Goal: Task Accomplishment & Management: Complete application form

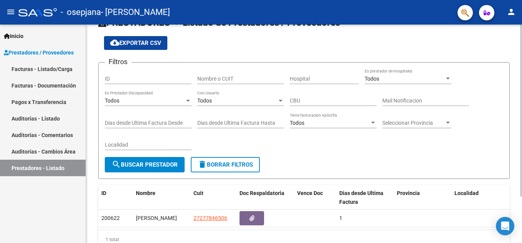
scroll to position [59, 0]
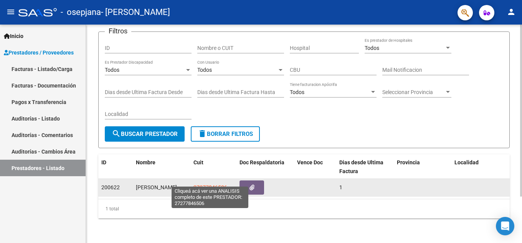
click at [209, 184] on span "27277846506" at bounding box center [211, 187] width 34 height 6
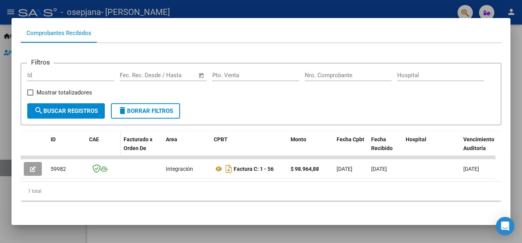
scroll to position [0, 0]
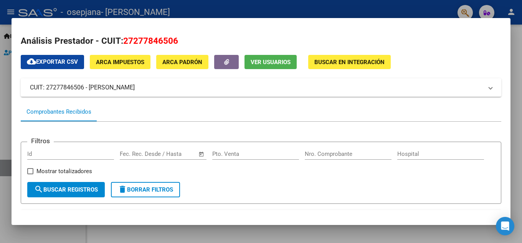
click at [332, 61] on span "Buscar en Integración" at bounding box center [350, 62] width 70 height 7
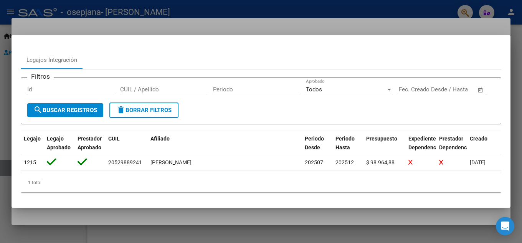
click at [289, 14] on div at bounding box center [261, 121] width 522 height 243
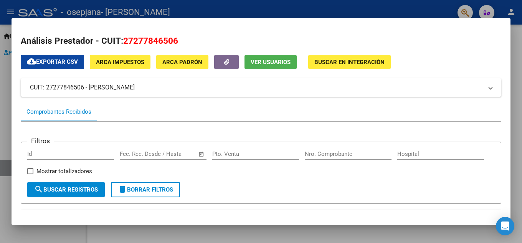
click at [259, 13] on div at bounding box center [261, 121] width 522 height 243
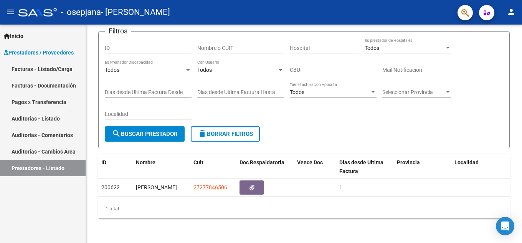
click at [53, 50] on span "Prestadores / Proveedores" at bounding box center [39, 52] width 70 height 8
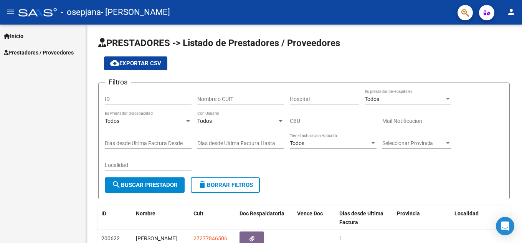
click at [32, 53] on span "Prestadores / Proveedores" at bounding box center [39, 52] width 70 height 8
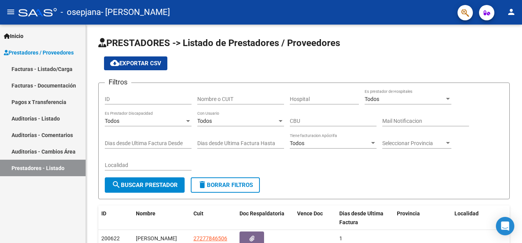
click at [44, 66] on link "Facturas - Listado/Carga" at bounding box center [43, 69] width 86 height 17
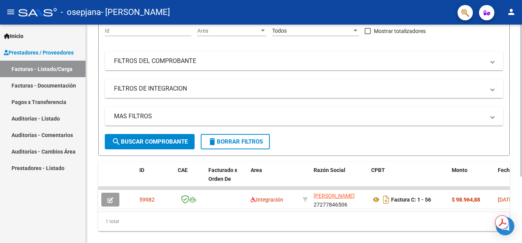
scroll to position [96, 0]
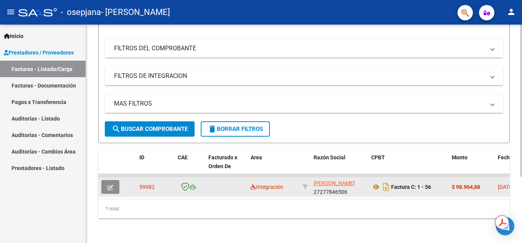
click at [112, 185] on icon "button" at bounding box center [111, 188] width 6 height 6
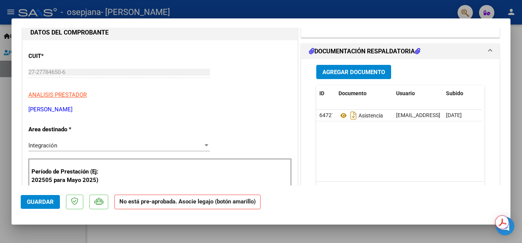
scroll to position [0, 0]
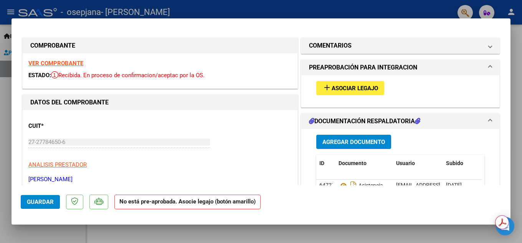
click at [341, 91] on span "Asociar Legajo" at bounding box center [355, 88] width 46 height 7
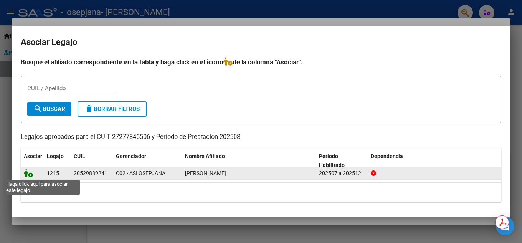
click at [30, 174] on icon at bounding box center [28, 173] width 9 height 8
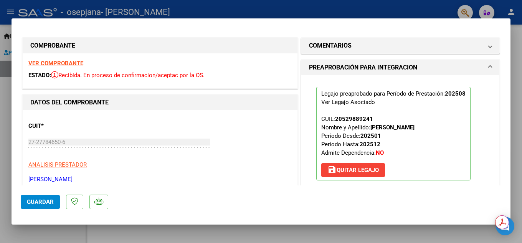
click at [41, 203] on span "Guardar" at bounding box center [40, 202] width 27 height 7
click at [269, 10] on div at bounding box center [261, 121] width 522 height 243
type input "$ 0,00"
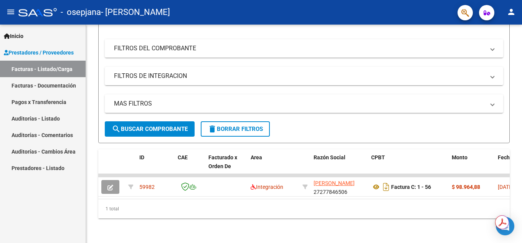
click at [511, 14] on mat-icon "person" at bounding box center [511, 11] width 9 height 9
click at [493, 49] on button "exit_to_app Salir" at bounding box center [495, 50] width 47 height 18
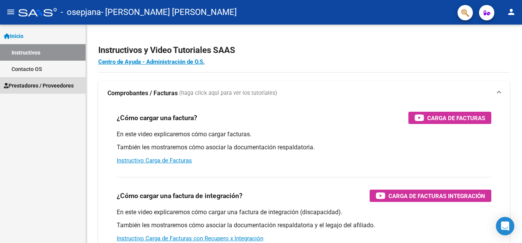
click at [61, 83] on span "Prestadores / Proveedores" at bounding box center [39, 85] width 70 height 8
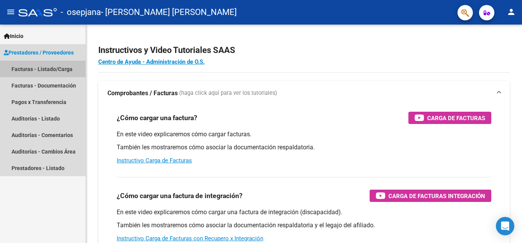
click at [48, 65] on link "Facturas - Listado/Carga" at bounding box center [43, 69] width 86 height 17
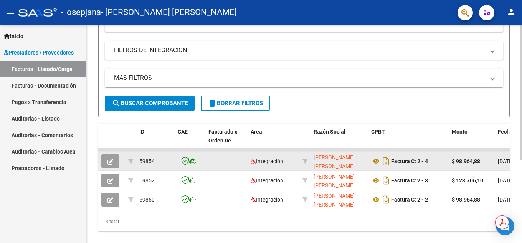
click at [177, 161] on datatable-body-cell at bounding box center [190, 161] width 31 height 19
click at [117, 159] on button "button" at bounding box center [110, 161] width 18 height 14
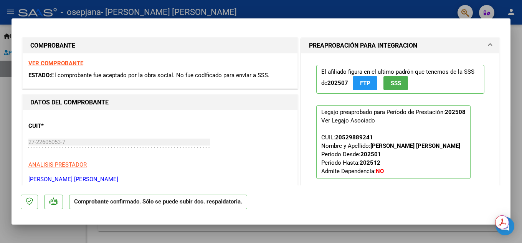
click at [315, 9] on div at bounding box center [261, 121] width 522 height 243
type input "$ 0,00"
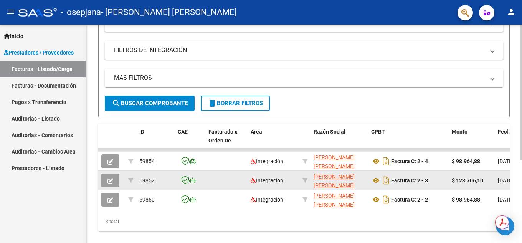
click at [113, 177] on button "button" at bounding box center [110, 181] width 18 height 14
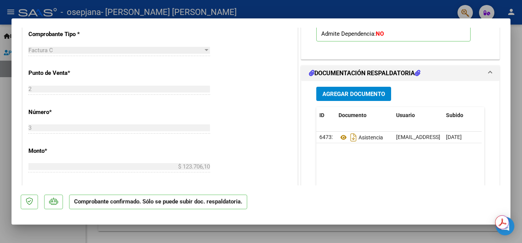
scroll to position [154, 0]
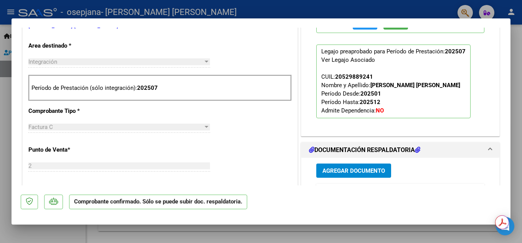
click at [262, 13] on div at bounding box center [261, 121] width 522 height 243
type input "$ 0,00"
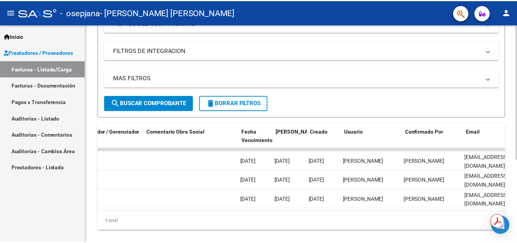
scroll to position [0, 1173]
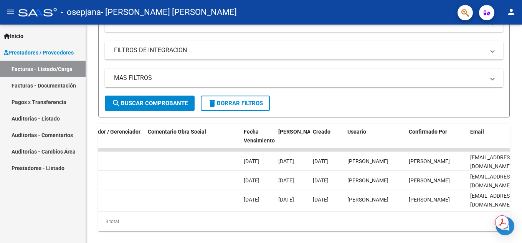
click at [515, 14] on mat-icon "person" at bounding box center [511, 11] width 9 height 9
click at [498, 54] on button "exit_to_app Salir" at bounding box center [495, 50] width 47 height 18
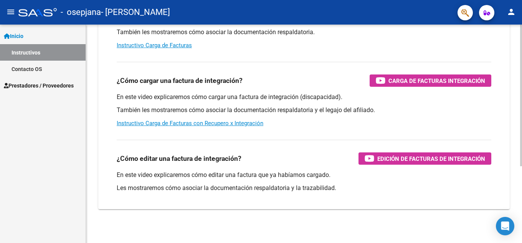
scroll to position [118, 0]
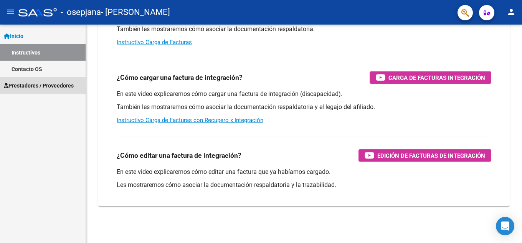
click at [46, 83] on span "Prestadores / Proveedores" at bounding box center [39, 85] width 70 height 8
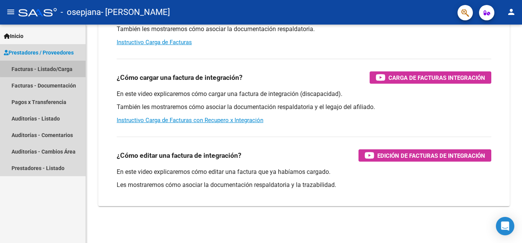
click at [49, 66] on link "Facturas - Listado/Carga" at bounding box center [43, 69] width 86 height 17
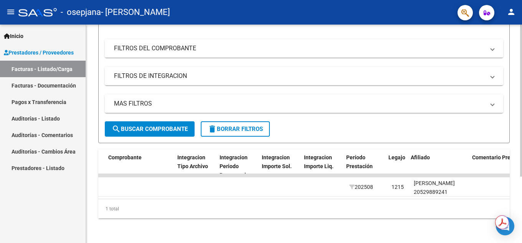
scroll to position [0, 762]
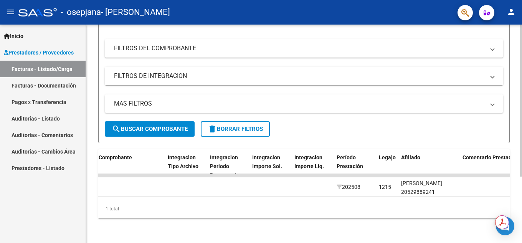
click at [359, 191] on datatable-body "59982 Integración [PERSON_NAME] 27277846506 Factura C: 1 - 56 $ 98.964,88 [DATE…" at bounding box center [304, 186] width 412 height 25
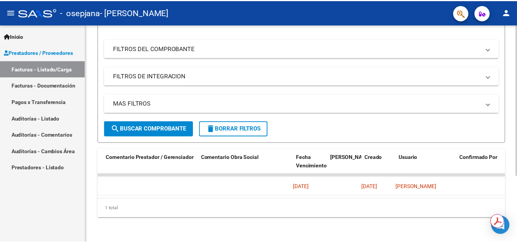
scroll to position [0, 1115]
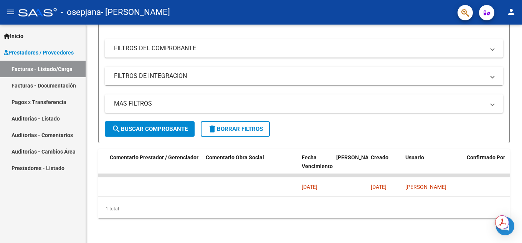
click at [513, 16] on mat-icon "person" at bounding box center [511, 11] width 9 height 9
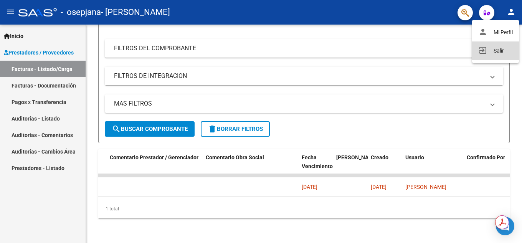
click at [492, 51] on button "exit_to_app Salir" at bounding box center [495, 50] width 47 height 18
